Goal: Information Seeking & Learning: Learn about a topic

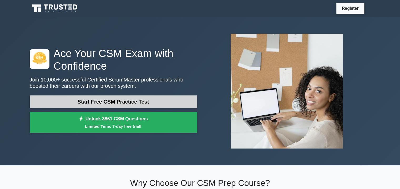
click at [132, 102] on link "Start Free CSM Practice Test" at bounding box center [113, 101] width 167 height 13
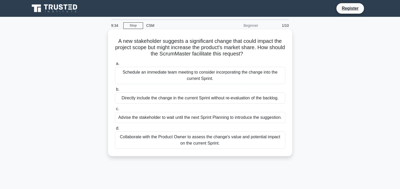
click at [192, 140] on div "Collaborate with the Product Owner to assess the change's value and potential i…" at bounding box center [200, 139] width 170 height 17
click at [115, 130] on input "d. Collaborate with the Product Owner to assess the change's value and potentia…" at bounding box center [115, 128] width 0 height 3
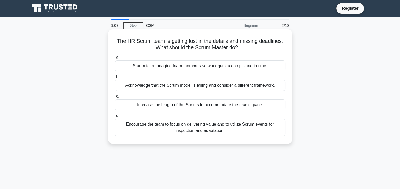
click at [192, 129] on div "Encourage the team to focus on delivering value and to utilize Scrum events for…" at bounding box center [200, 127] width 170 height 17
click at [115, 117] on input "d. Encourage the team to focus on delivering value and to utilize Scrum events …" at bounding box center [115, 115] width 0 height 3
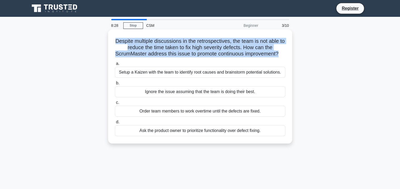
drag, startPoint x: 116, startPoint y: 40, endPoint x: 291, endPoint y: 54, distance: 175.7
click at [291, 54] on div "Despite multiple discussions in the retrospectives, the team is not able to red…" at bounding box center [200, 86] width 184 height 114
copy h5 "Despite multiple discussions in the retrospectives, the team is not able to red…"
click at [186, 43] on h5 "Despite multiple discussions in the retrospectives, the team is not able to red…" at bounding box center [199, 47] width 171 height 19
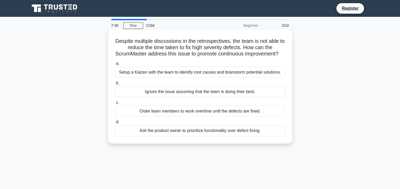
click at [188, 78] on div "Setup a Kaizen with the team to identify root causes and brainstorm potential s…" at bounding box center [200, 72] width 170 height 11
click at [115, 65] on input "a. Setup a Kaizen with the team to identify root causes and brainstorm potentia…" at bounding box center [115, 63] width 0 height 3
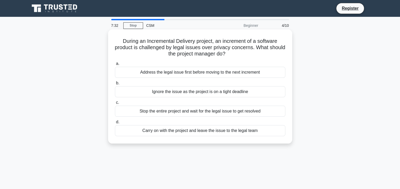
drag, startPoint x: 237, startPoint y: 53, endPoint x: 118, endPoint y: 42, distance: 119.8
click at [118, 42] on h5 "During an Incremental Delivery project, an increment of a software product is c…" at bounding box center [199, 47] width 171 height 19
copy h5 "During an Incremental Delivery project, an increment of a software product is c…"
click at [190, 41] on h5 "During an Incremental Delivery project, an increment of a software product is c…" at bounding box center [199, 47] width 171 height 19
click at [176, 74] on div "Address the legal issue first before moving to the next increment" at bounding box center [200, 72] width 170 height 11
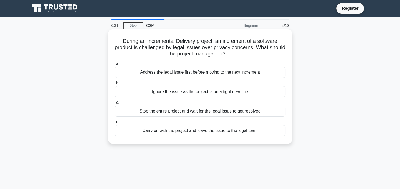
click at [115, 65] on input "a. Address the legal issue first before moving to the next increment" at bounding box center [115, 63] width 0 height 3
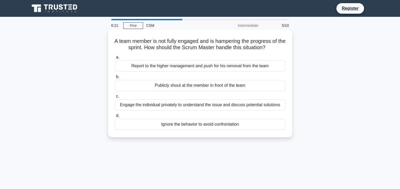
drag, startPoint x: 273, startPoint y: 46, endPoint x: 111, endPoint y: 41, distance: 162.0
click at [111, 41] on div "A team member is not fully engaged and is hampering the progress of the sprint.…" at bounding box center [200, 84] width 180 height 104
copy h5 "A team member is not fully engaged and is hampering the progress of the sprint.…"
click at [166, 105] on div "Engage the individual privately to understand the issue and discuss potential s…" at bounding box center [200, 104] width 170 height 11
click at [115, 98] on input "c. Engage the individual privately to understand the issue and discuss potentia…" at bounding box center [115, 96] width 0 height 3
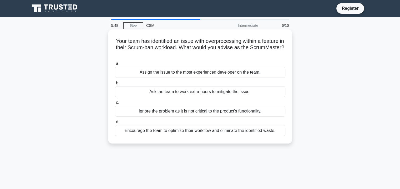
drag, startPoint x: 216, startPoint y: 56, endPoint x: 112, endPoint y: 41, distance: 104.7
click at [112, 41] on div "Your team has identified an issue with overprocessing within a feature in their…" at bounding box center [200, 87] width 180 height 110
copy h5 "Your team has identified an issue with overprocessing within a feature in their…"
click at [137, 131] on div "Encourage the team to optimize their workflow and eliminate the identified wast…" at bounding box center [200, 130] width 170 height 11
click at [115, 124] on input "d. Encourage the team to optimize their workflow and eliminate the identified w…" at bounding box center [115, 121] width 0 height 3
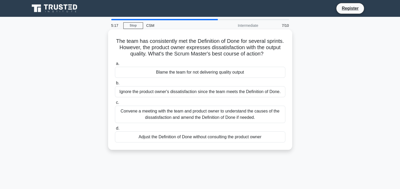
drag, startPoint x: 273, startPoint y: 53, endPoint x: 119, endPoint y: 40, distance: 155.4
click at [119, 40] on h5 "The team has consistently met the Definition of Done for several sprints. Howev…" at bounding box center [199, 47] width 171 height 19
copy h5 "The team has consistently met the Definition of Done for several sprints. Howev…"
click at [177, 116] on div "Convene a meeting with the team and product owner to understand the causes of t…" at bounding box center [200, 114] width 170 height 17
click at [115, 104] on input "c. Convene a meeting with the team and product owner to understand the causes o…" at bounding box center [115, 102] width 0 height 3
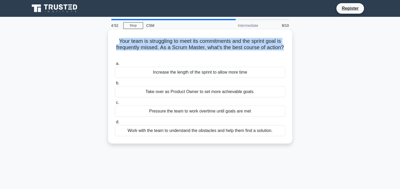
drag, startPoint x: 286, startPoint y: 45, endPoint x: 109, endPoint y: 35, distance: 176.9
click at [109, 35] on div "Your team is struggling to meet its commitments and the sprint goal is frequent…" at bounding box center [200, 86] width 184 height 114
copy h5 "Your team is struggling to meet its commitments and the sprint goal is frequent…"
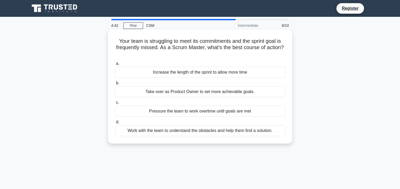
click at [178, 128] on div "Work with the team to understand the obstacles and help them find a solution." at bounding box center [200, 130] width 170 height 11
click at [115, 124] on input "d. Work with the team to understand the obstacles and help them find a solution." at bounding box center [115, 121] width 0 height 3
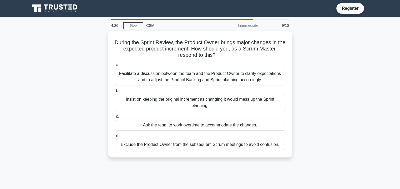
drag, startPoint x: 218, startPoint y: 52, endPoint x: 104, endPoint y: 45, distance: 114.3
click at [104, 45] on div "During the Sprint Review, the Product Owner brings major changes in the expecte…" at bounding box center [200, 97] width 347 height 133
copy h5 "During the Sprint Review, the Product Owner brings major changes in the expecte…"
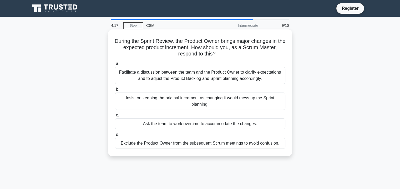
click at [202, 51] on h5 "During the Sprint Review, the Product Owner brings major changes in the expecte…" at bounding box center [199, 47] width 171 height 19
click at [206, 75] on div "Facilitate a discussion between the team and the Product Owner to clarify expec…" at bounding box center [200, 75] width 170 height 17
click at [115, 65] on input "a. Facilitate a discussion between the team and the Product Owner to clarify ex…" at bounding box center [115, 63] width 0 height 3
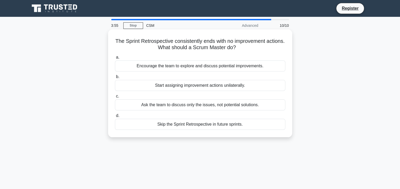
drag, startPoint x: 246, startPoint y: 48, endPoint x: 121, endPoint y: 41, distance: 125.6
click at [121, 41] on h5 "The Sprint Retrospective consistently ends with no improvement actions. What sh…" at bounding box center [199, 44] width 171 height 13
copy h5 "The Sprint Retrospective consistently ends with no improvement actions. What sh…"
click at [202, 46] on h5 "The Sprint Retrospective consistently ends with no improvement actions. What sh…" at bounding box center [199, 44] width 171 height 13
click at [201, 66] on div "Encourage the team to explore and discuss potential improvements." at bounding box center [200, 65] width 170 height 11
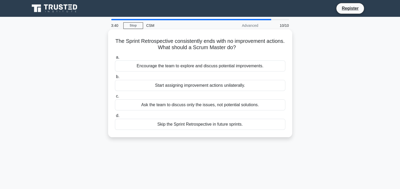
click at [115, 59] on input "a. Encourage the team to explore and discuss potential improvements." at bounding box center [115, 57] width 0 height 3
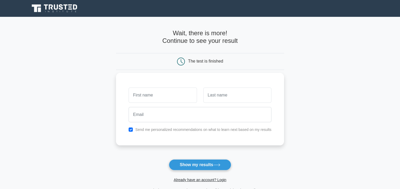
click at [163, 96] on input "text" at bounding box center [163, 95] width 68 height 15
type input "[PERSON_NAME]"
click at [218, 93] on input "text" at bounding box center [237, 95] width 68 height 15
type input "Patwari"
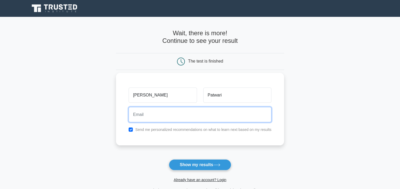
click at [156, 115] on input "email" at bounding box center [200, 114] width 143 height 15
type input "adarshpatwari@gmail.com"
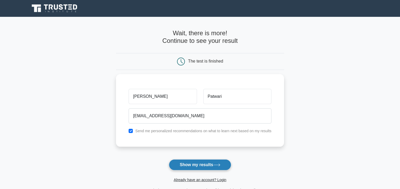
click at [196, 165] on button "Show my results" at bounding box center [200, 164] width 62 height 11
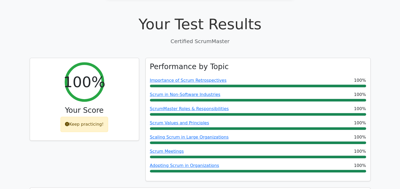
scroll to position [149, 0]
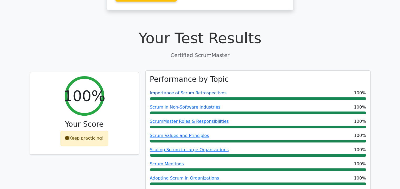
click at [176, 90] on link "Importance of Scrum Retrospectives" at bounding box center [188, 92] width 77 height 5
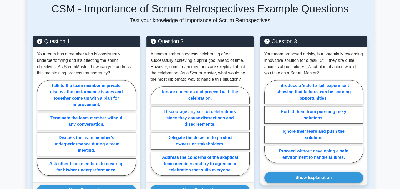
scroll to position [371, 0]
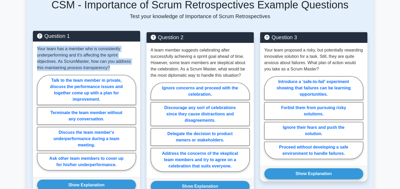
drag, startPoint x: 38, startPoint y: 49, endPoint x: 112, endPoint y: 67, distance: 76.2
click at [112, 67] on p "Your team has a member who is consistently underperforming and it's affecting t…" at bounding box center [86, 58] width 99 height 25
copy p "Your team has a member who is consistently underperforming and it's affecting t…"
click at [100, 61] on p "Your team has a member who is consistently underperforming and it's affecting t…" at bounding box center [86, 58] width 99 height 25
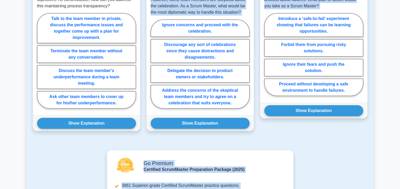
scroll to position [475, 0]
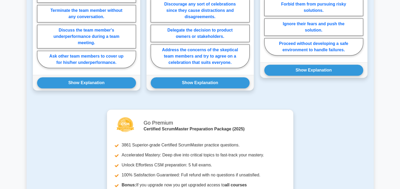
drag, startPoint x: 126, startPoint y: 171, endPoint x: 64, endPoint y: 125, distance: 76.9
click at [64, 125] on div "Go Premium Certified ScrumMaster Preparation Package (2025) 3861 Superior-grade…" at bounding box center [200, 172] width 341 height 127
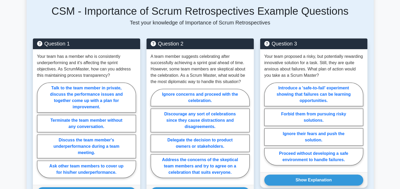
scroll to position [384, 0]
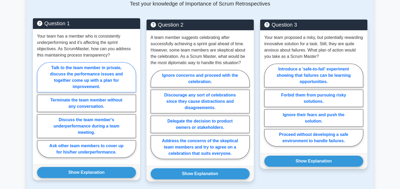
click at [97, 68] on label "Talk to the team member in private, discuss the performance issues and together…" at bounding box center [86, 77] width 99 height 30
click at [40, 110] on input "Talk to the team member in private, discuss the performance issues and together…" at bounding box center [38, 111] width 3 height 3
radio input "true"
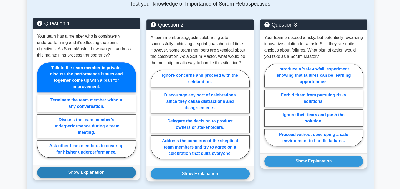
click at [77, 171] on button "Show Explanation" at bounding box center [86, 172] width 99 height 11
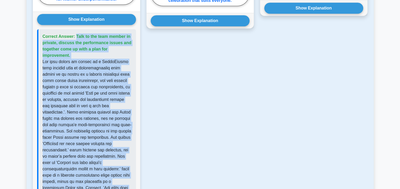
scroll to position [520, 0]
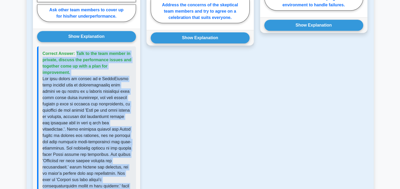
drag, startPoint x: 74, startPoint y: 179, endPoint x: 39, endPoint y: 53, distance: 130.7
click at [39, 53] on div "Correct Answer: Talk to the team member in private, discuss the performance iss…" at bounding box center [86, 145] width 99 height 198
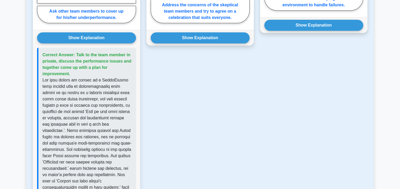
click at [171, 83] on div "Question 2 A team member suggests celebrating after successfully achieving a sp…" at bounding box center [200, 69] width 114 height 370
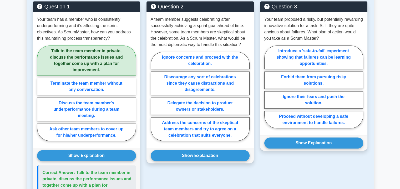
scroll to position [381, 0]
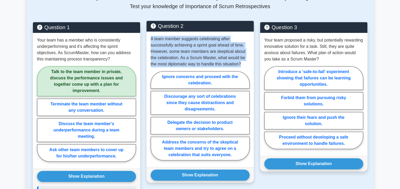
drag, startPoint x: 241, startPoint y: 62, endPoint x: 151, endPoint y: 41, distance: 93.2
click at [151, 41] on p "A team member suggests celebrating after successfully achieving a sprint goal a…" at bounding box center [200, 52] width 99 height 32
copy p "A team member suggests celebrating after successfully achieving a sprint goal a…"
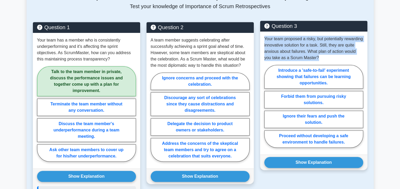
drag, startPoint x: 330, startPoint y: 56, endPoint x: 264, endPoint y: 39, distance: 68.2
click at [264, 39] on p "Your team proposed a risky, but potentially rewarding innovative solution for a…" at bounding box center [313, 48] width 99 height 25
copy p "Your team proposed a risky, but potentially rewarding innovative solution for a…"
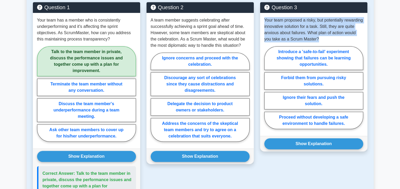
scroll to position [396, 0]
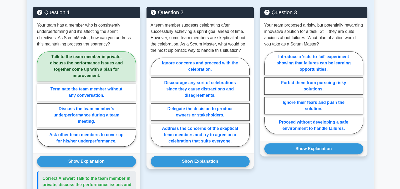
click at [266, 174] on div "Question 3 Your team proposed a risky, but potentially rewarding innovative sol…" at bounding box center [314, 192] width 114 height 370
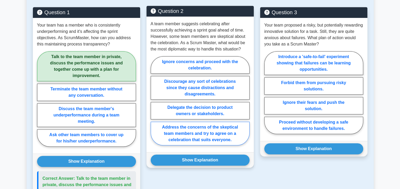
click at [191, 136] on label "Address the concerns of the skeptical team members and try to agree on a celebr…" at bounding box center [200, 134] width 99 height 24
click at [154, 104] on input "Address the concerns of the skeptical team members and try to agree on a celebr…" at bounding box center [152, 102] width 3 height 3
radio input "true"
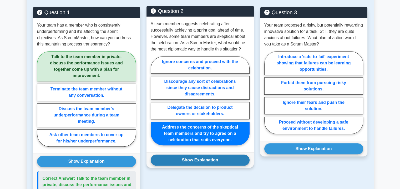
click at [194, 159] on button "Show Explanation" at bounding box center [200, 160] width 99 height 11
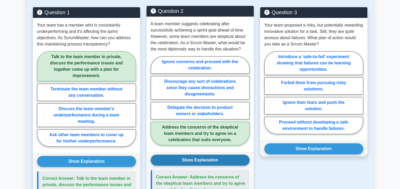
click at [151, 155] on button "Show Explanation" at bounding box center [200, 160] width 99 height 11
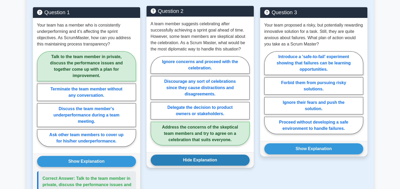
click at [194, 159] on button "Hide Explanation" at bounding box center [200, 160] width 99 height 11
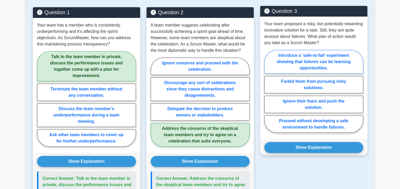
click at [320, 58] on label "Introduce a 'safe-to-fail' experiment showing that failures can be learning opp…" at bounding box center [313, 62] width 99 height 24
click at [268, 91] on input "Introduce a 'safe-to-fail' experiment showing that failures can be learning opp…" at bounding box center [265, 92] width 3 height 3
radio input "true"
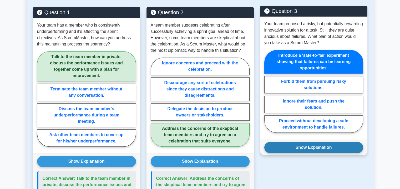
click at [303, 146] on button "Show Explanation" at bounding box center [313, 147] width 99 height 11
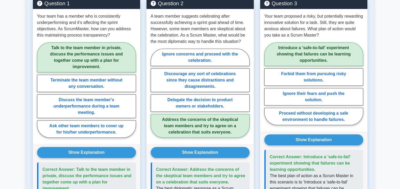
scroll to position [382, 0]
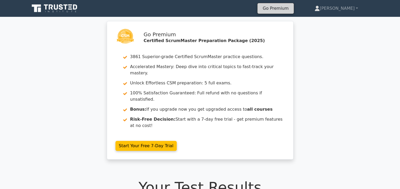
click at [291, 7] on link "Go Premium" at bounding box center [275, 8] width 32 height 7
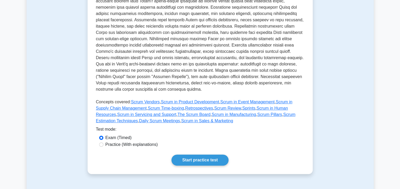
scroll to position [168, 0]
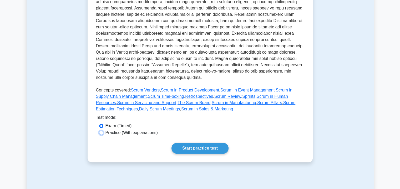
click at [100, 134] on input "Practice (With explanations)" at bounding box center [101, 133] width 4 height 4
radio input "true"
click at [188, 148] on link "Start practice test" at bounding box center [199, 148] width 57 height 11
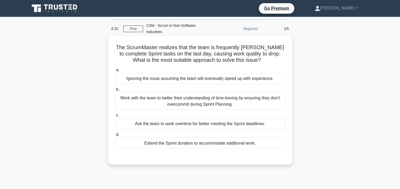
click at [207, 98] on div "Work with the team to better their understanding of time-boxing by ensuring the…" at bounding box center [200, 101] width 170 height 17
click at [115, 91] on input "b. Work with the team to better their understanding of time-boxing by ensuring …" at bounding box center [115, 89] width 0 height 3
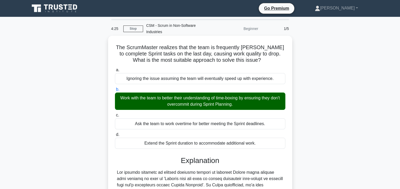
click at [115, 114] on input "c. Ask the team to work overtime for better meeting the Sprint deadlines." at bounding box center [115, 115] width 0 height 3
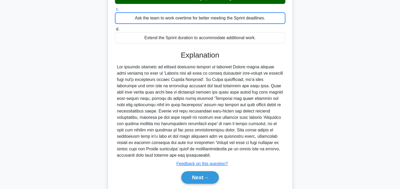
scroll to position [108, 0]
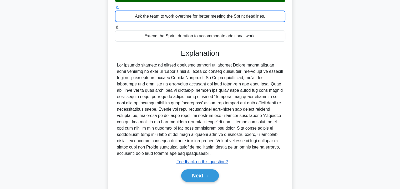
click at [225, 160] on u "Feedback on this question?" at bounding box center [202, 162] width 52 height 4
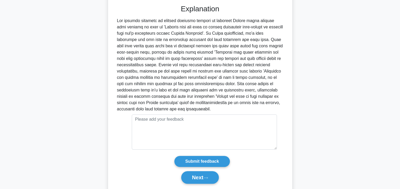
scroll to position [162, 0]
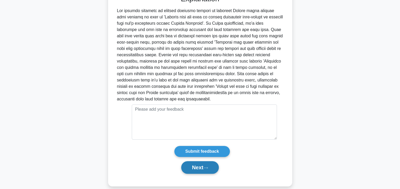
click at [210, 161] on button "Next" at bounding box center [200, 167] width 38 height 13
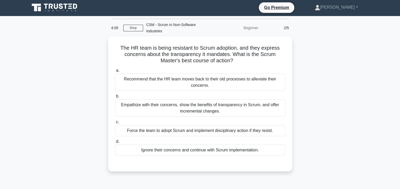
scroll to position [0, 0]
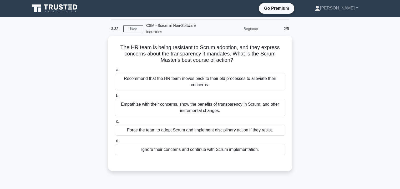
click at [212, 101] on div "Empathize with their concerns, show the benefits of transparency in Scrum, and …" at bounding box center [200, 107] width 170 height 17
click at [115, 98] on input "b. Empathize with their concerns, show the benefits of transparency in Scrum, a…" at bounding box center [115, 95] width 0 height 3
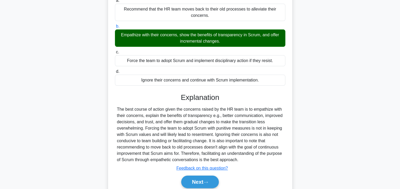
scroll to position [79, 0]
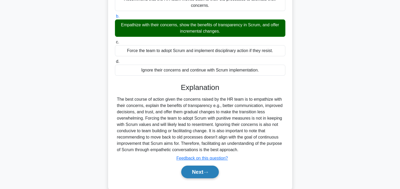
click at [202, 166] on button "Next" at bounding box center [200, 172] width 38 height 13
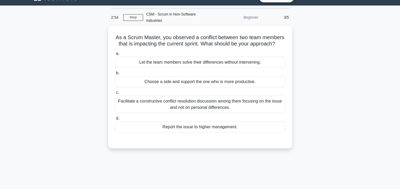
scroll to position [9, 0]
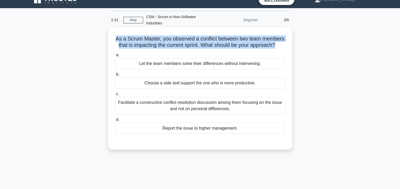
drag, startPoint x: 208, startPoint y: 44, endPoint x: 119, endPoint y: 30, distance: 89.9
click at [119, 35] on h5 "As a Scrum Master, you observed a conflict between two team members that is imp…" at bounding box center [199, 41] width 171 height 13
copy h5 "As a Scrum Master, you observed a conflict between two team members that is imp…"
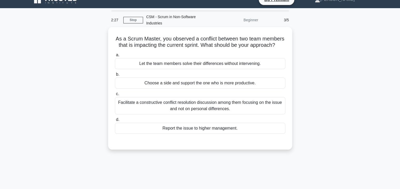
click at [141, 102] on div "Facilitate a constructive conflict resolution discussion among them focusing on…" at bounding box center [200, 105] width 170 height 17
click at [115, 96] on input "c. Facilitate a constructive conflict resolution discussion among them focusing…" at bounding box center [115, 93] width 0 height 3
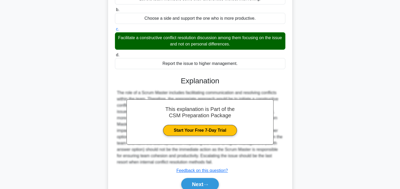
scroll to position [77, 0]
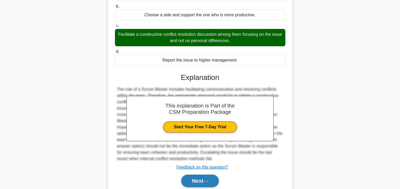
click at [192, 179] on button "Next" at bounding box center [200, 181] width 38 height 13
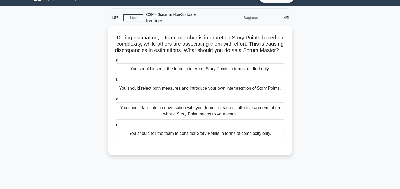
scroll to position [10, 0]
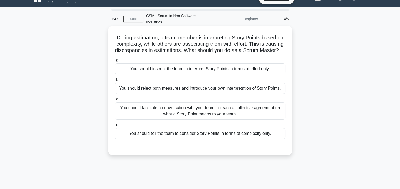
drag, startPoint x: 208, startPoint y: 50, endPoint x: 114, endPoint y: 31, distance: 95.5
click at [114, 34] on h5 "During estimation, a team member is interpreting Story Points based on complexi…" at bounding box center [199, 43] width 171 height 19
copy h5 "During estimation, a team member is interpreting Story Points based on complexi…"
click at [191, 110] on div "You should facilitate a conversation with your team to reach a collective agree…" at bounding box center [200, 110] width 170 height 17
click at [115, 101] on input "c. You should facilitate a conversation with your team to reach a collective ag…" at bounding box center [115, 99] width 0 height 3
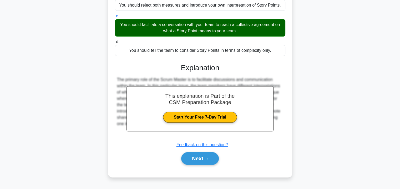
scroll to position [95, 0]
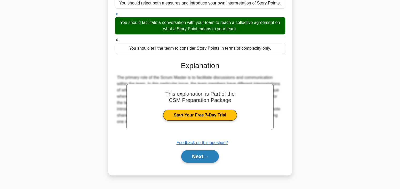
click at [198, 156] on button "Next" at bounding box center [200, 156] width 38 height 13
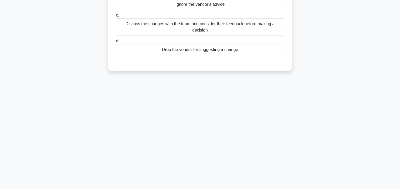
scroll to position [0, 0]
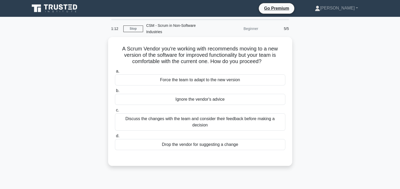
drag, startPoint x: 264, startPoint y: 56, endPoint x: 106, endPoint y: 44, distance: 158.5
click at [106, 44] on div "A Scrum Vendor you're working with recommends moving to a new version of the so…" at bounding box center [200, 104] width 347 height 135
copy h5 "A Scrum Vendor you're working with recommends moving to a new version of the so…"
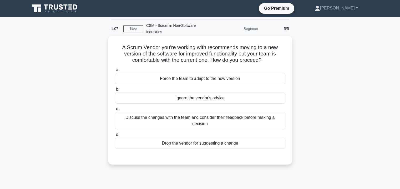
click at [201, 44] on h5 "A Scrum Vendor you're working with recommends moving to a new version of the so…" at bounding box center [199, 53] width 171 height 19
click at [211, 112] on div "Discuss the changes with the team and consider their feedback before making a d…" at bounding box center [200, 120] width 170 height 17
click at [115, 111] on input "c. Discuss the changes with the team and consider their feedback before making …" at bounding box center [115, 108] width 0 height 3
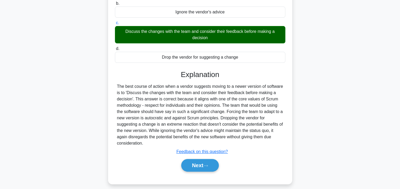
scroll to position [95, 0]
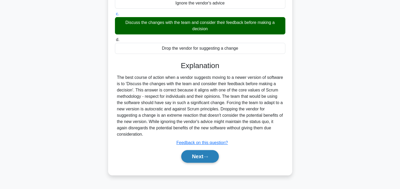
click at [197, 154] on button "Next" at bounding box center [200, 156] width 38 height 13
